Goal: Download file/media

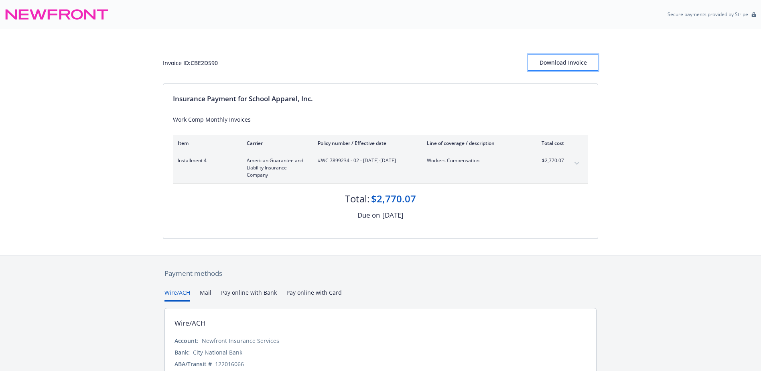
click at [545, 63] on div "Download Invoice" at bounding box center [563, 62] width 70 height 15
